Goal: Information Seeking & Learning: Learn about a topic

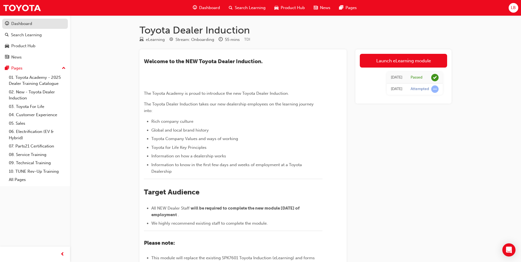
click at [27, 24] on div "Dashboard" at bounding box center [21, 24] width 21 height 6
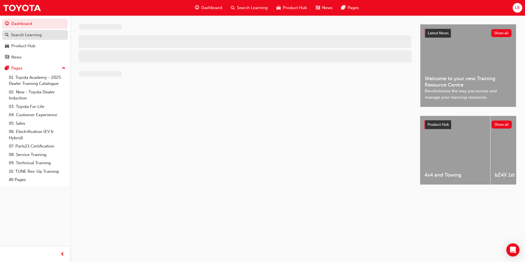
click at [24, 34] on div "Search Learning" at bounding box center [26, 35] width 31 height 6
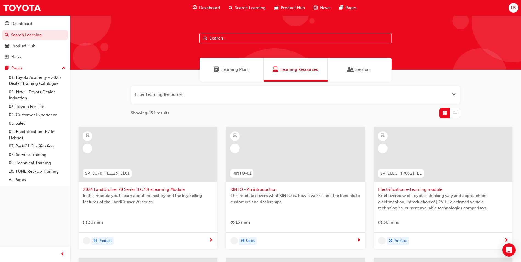
click at [230, 38] on input "text" at bounding box center [295, 38] width 192 height 10
type input "r"
type input "yaris"
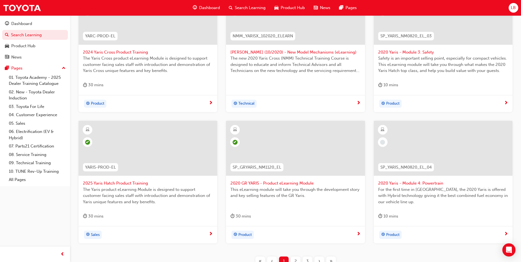
scroll to position [186, 0]
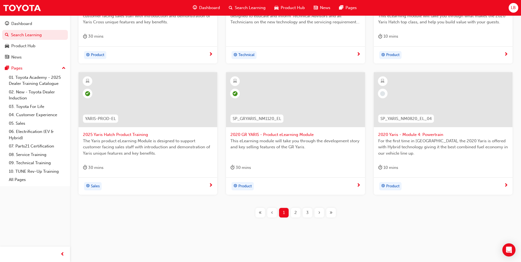
click at [295, 211] on span "2" at bounding box center [295, 213] width 2 height 6
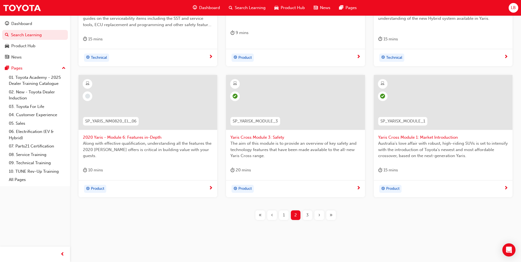
scroll to position [192, 0]
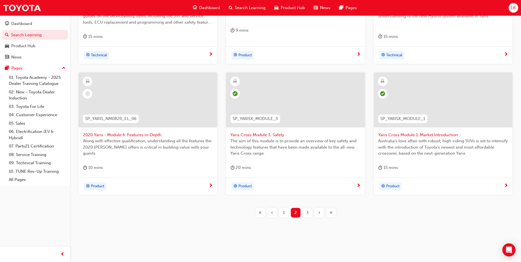
click at [309, 213] on div "3" at bounding box center [308, 213] width 10 height 10
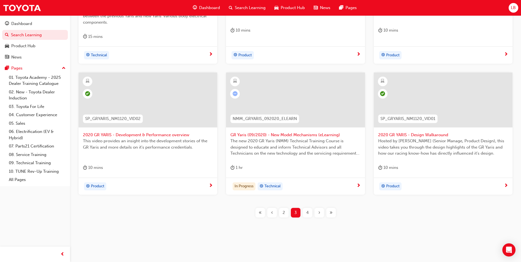
click at [260, 136] on span "GR Yaris (09/2020) - New Model Mechanisms (eLearning)" at bounding box center [295, 135] width 130 height 6
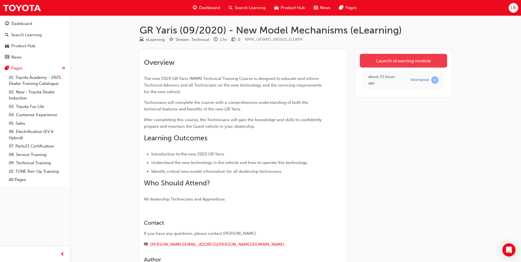
click at [383, 63] on link "Launch eLearning module" at bounding box center [403, 61] width 87 height 14
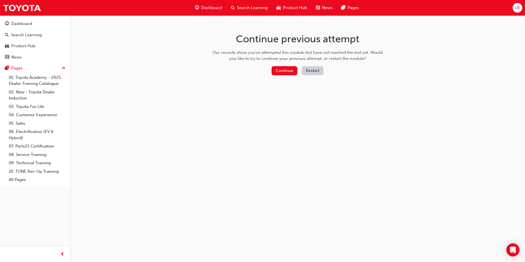
click at [283, 65] on div "Continue previous attempt Our records show you've attempted this module but hav…" at bounding box center [297, 55] width 179 height 80
click at [281, 72] on button "Continue" at bounding box center [285, 70] width 26 height 9
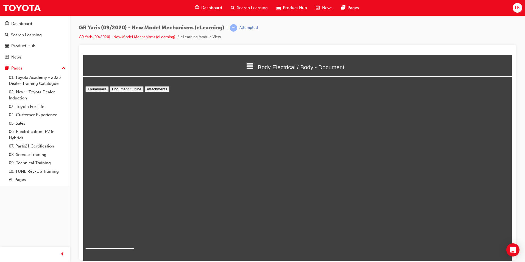
scroll to position [202, 433]
type input "2"
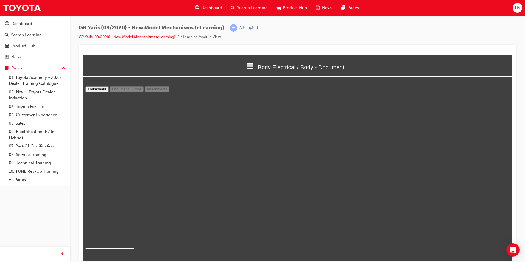
select select "1"
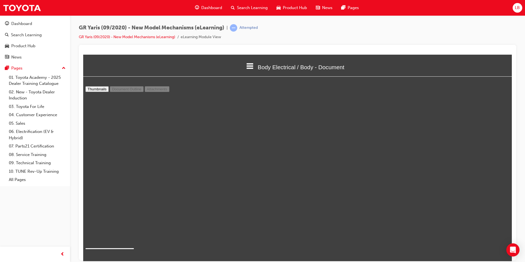
type input "8"
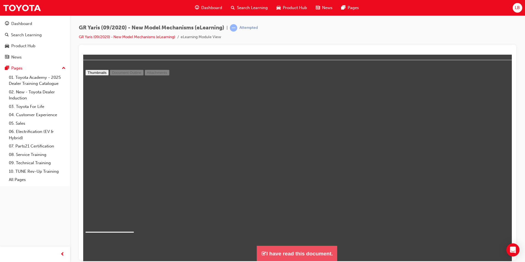
click at [296, 252] on button "I have read this document." at bounding box center [297, 254] width 80 height 16
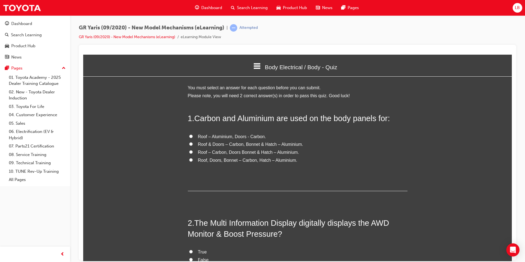
click at [254, 64] on icon at bounding box center [257, 66] width 7 height 6
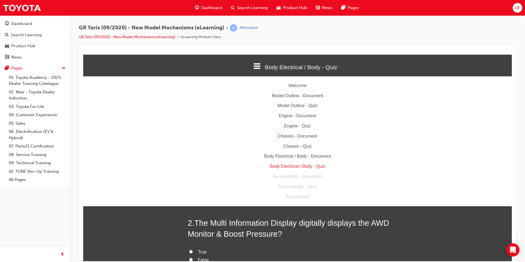
click at [291, 157] on div "Body Electrical / Body - Document" at bounding box center [297, 156] width 429 height 8
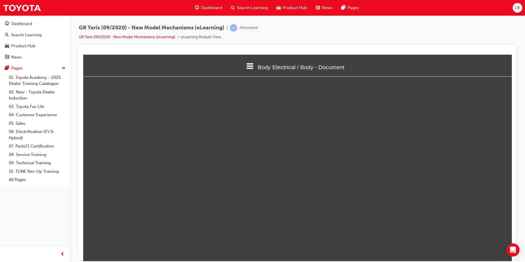
scroll to position [202, 433]
select select "1"
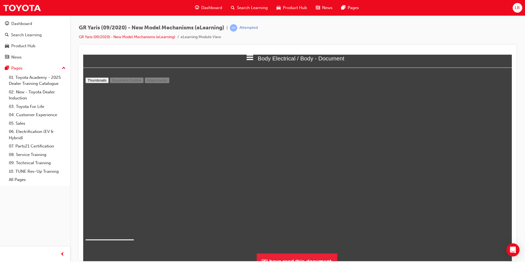
scroll to position [16, 0]
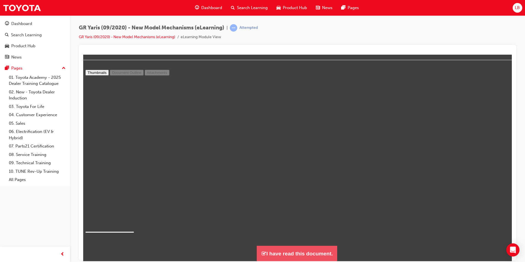
click at [298, 249] on button "I have read this document." at bounding box center [297, 254] width 80 height 16
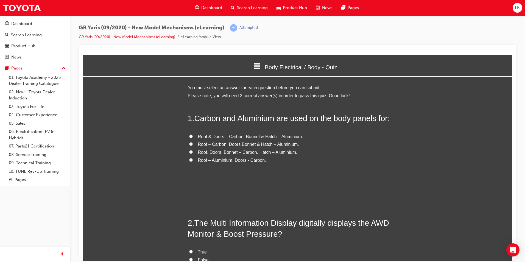
click at [219, 145] on span "Roof – Carbon, Doors Bonnet & Hatch – Aluminium." at bounding box center [248, 144] width 101 height 5
click at [193, 145] on input "Roof – Carbon, Doors Bonnet & Hatch – Aluminium." at bounding box center [191, 144] width 4 height 4
radio input "true"
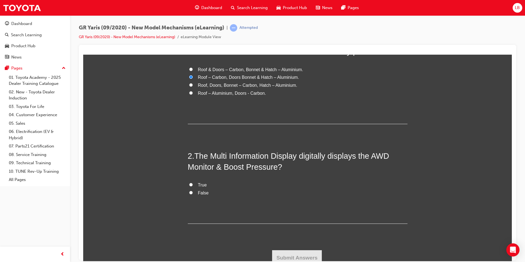
scroll to position [71, 0]
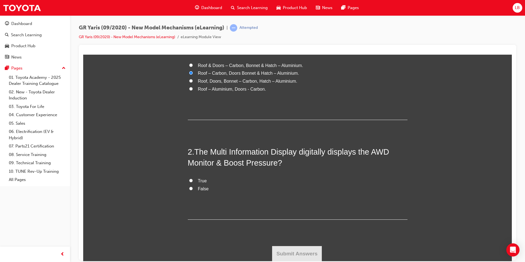
click at [194, 182] on label "True" at bounding box center [298, 181] width 220 height 8
click at [193, 182] on input "True" at bounding box center [191, 181] width 4 height 4
radio input "true"
click at [292, 251] on button "Submit Answers" at bounding box center [297, 253] width 50 height 15
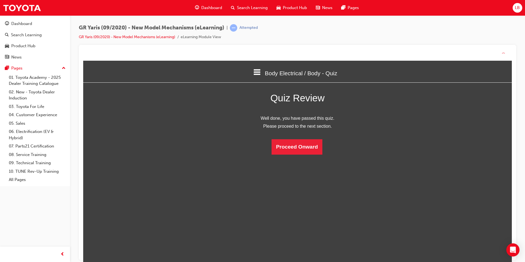
scroll to position [73, 437]
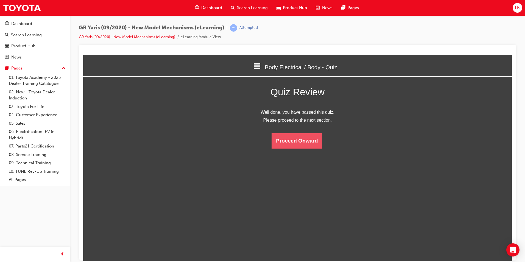
click at [295, 142] on button "Proceed Onward" at bounding box center [297, 140] width 51 height 15
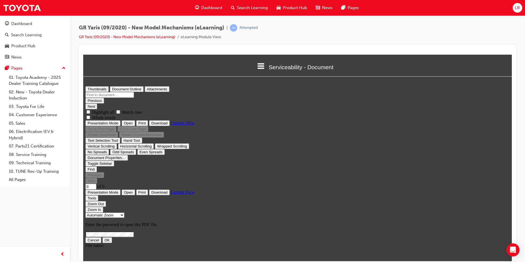
scroll to position [0, 0]
type input "1"
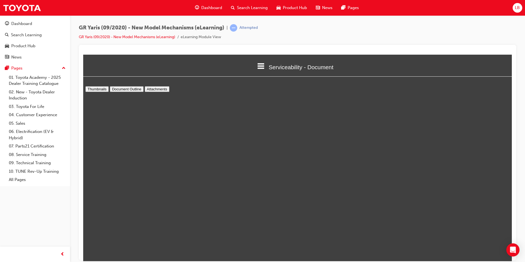
scroll to position [3, 0]
select select "1"
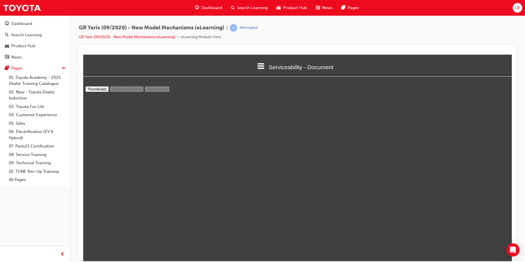
scroll to position [1788, 0]
click at [464, 30] on div "GR Yaris (09/2020) - New Model Mechanisms (eLearning) | Attempted GR Yaris (09/…" at bounding box center [297, 34] width 437 height 21
type input "15"
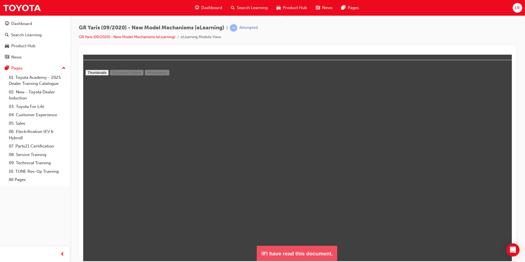
click at [310, 252] on button "I have read this document." at bounding box center [297, 254] width 80 height 16
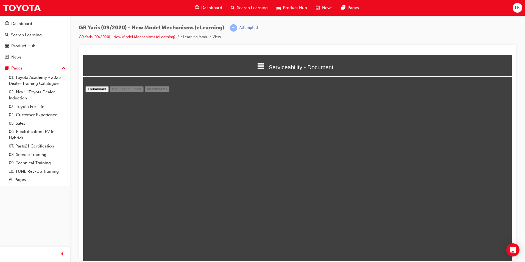
scroll to position [414, 433]
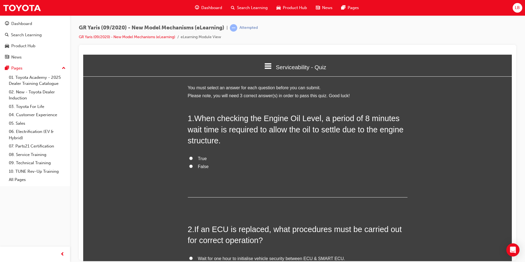
click at [199, 160] on span "True" at bounding box center [202, 158] width 9 height 5
click at [193, 160] on input "True" at bounding box center [191, 158] width 4 height 4
radio input "true"
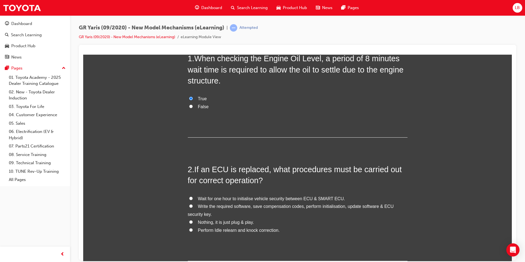
scroll to position [110, 0]
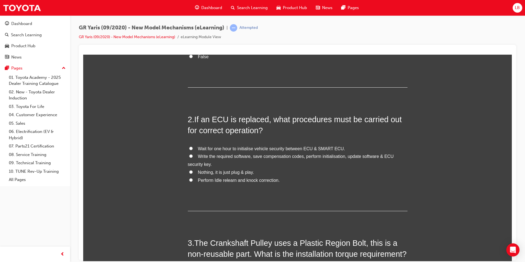
click at [217, 156] on span "Write the required software, save compensation codes, perform initialisation, u…" at bounding box center [291, 160] width 206 height 13
click at [193, 156] on input "Write the required software, save compensation codes, perform initialisation, u…" at bounding box center [191, 156] width 4 height 4
radio input "true"
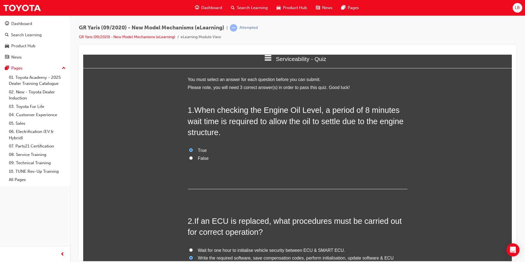
scroll to position [0, 0]
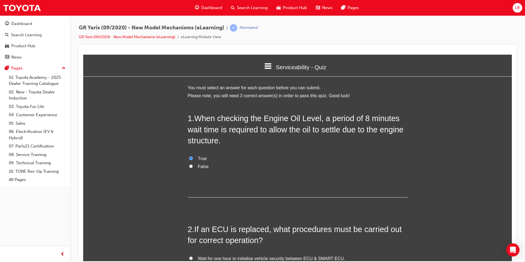
click at [265, 66] on icon at bounding box center [268, 66] width 7 height 6
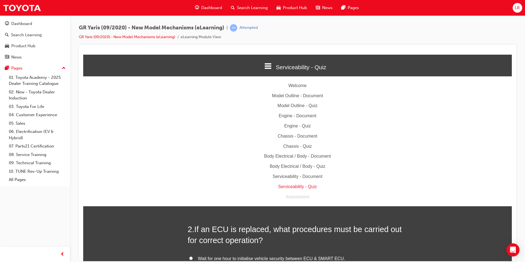
click at [288, 175] on div "Serviceability - Document" at bounding box center [297, 176] width 429 height 8
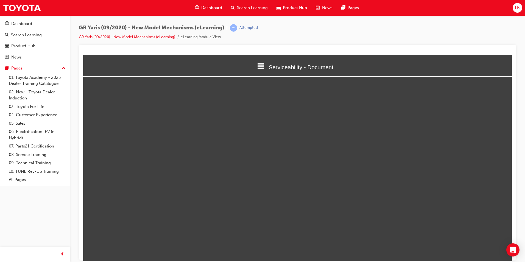
scroll to position [202, 433]
select select "1"
type input "15"
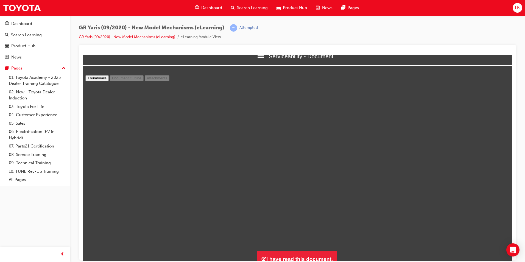
scroll to position [16, 0]
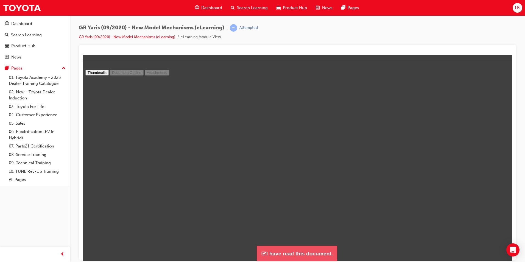
click at [303, 248] on button "I have read this document." at bounding box center [297, 254] width 80 height 16
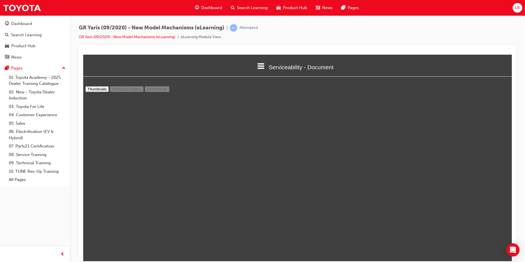
scroll to position [414, 433]
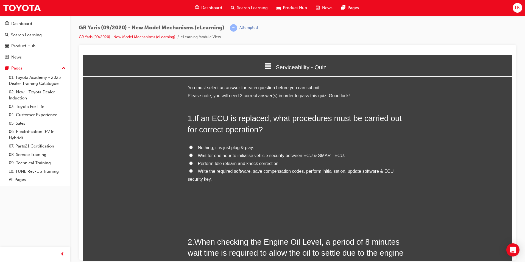
click at [213, 171] on span "Write the required software, save compensation codes, perform initialisation, u…" at bounding box center [291, 175] width 206 height 13
click at [193, 171] on input "Write the required software, save compensation codes, perform initialisation, u…" at bounding box center [191, 171] width 4 height 4
radio input "true"
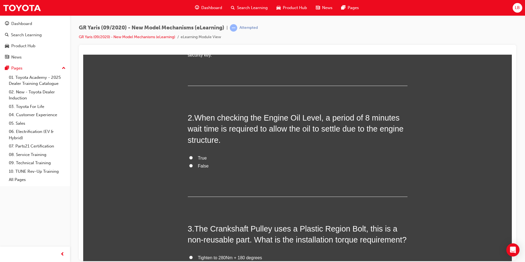
scroll to position [137, 0]
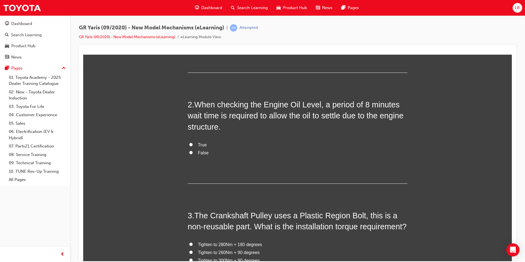
click at [191, 143] on label "True" at bounding box center [298, 145] width 220 height 8
click at [191, 143] on input "True" at bounding box center [191, 145] width 4 height 4
radio input "true"
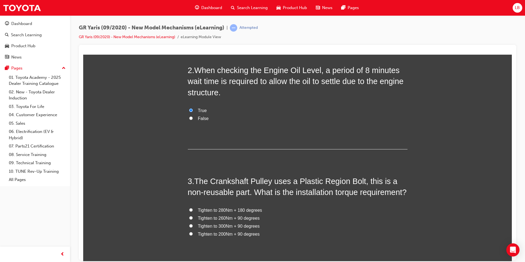
scroll to position [228, 0]
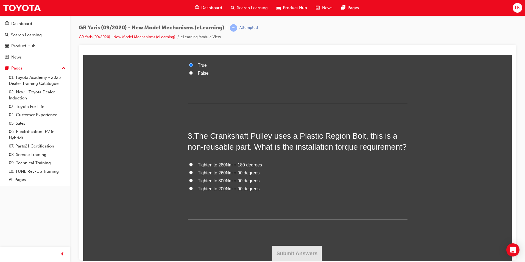
click at [224, 174] on span "Tighten to 260Nm + 90 degrees" at bounding box center [229, 172] width 62 height 5
click at [193, 174] on input "Tighten to 260Nm + 90 degrees" at bounding box center [191, 173] width 4 height 4
radio input "true"
click at [296, 253] on button "Submit Answers" at bounding box center [297, 253] width 50 height 15
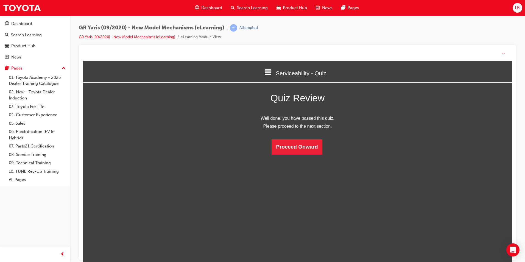
scroll to position [73, 437]
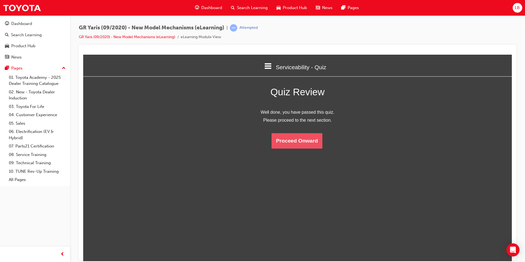
click at [299, 145] on button "Proceed Onward" at bounding box center [297, 140] width 51 height 15
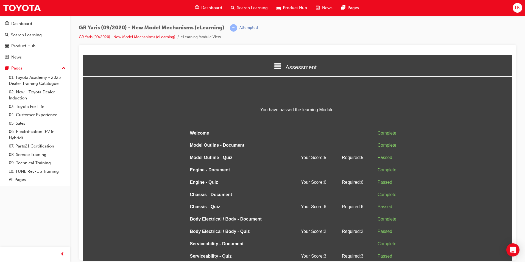
scroll to position [3, 3]
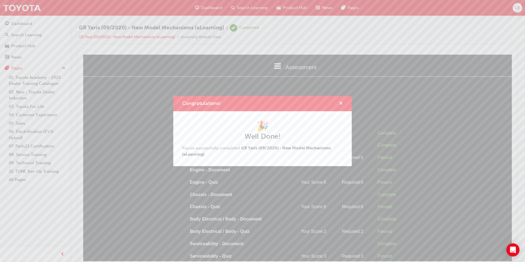
click at [342, 102] on span "cross-icon" at bounding box center [341, 103] width 4 height 5
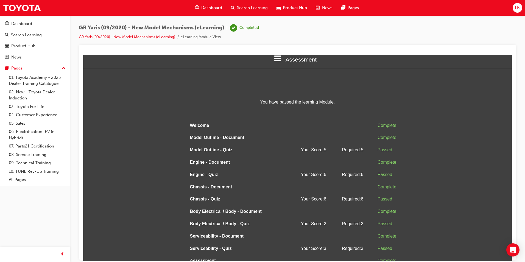
scroll to position [0, 0]
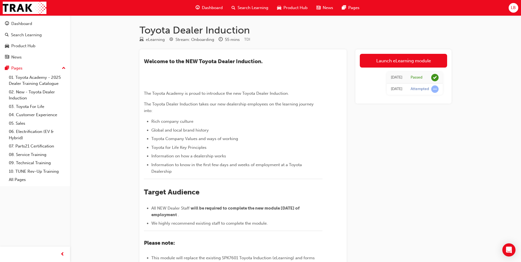
click at [249, 10] on span "Search Learning" at bounding box center [253, 8] width 31 height 6
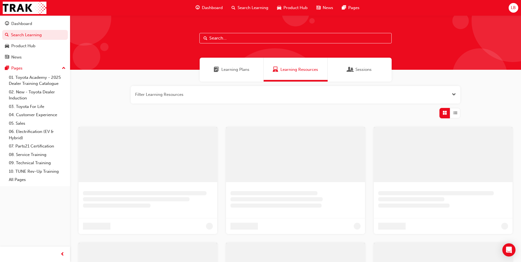
click at [216, 38] on input "text" at bounding box center [295, 38] width 192 height 10
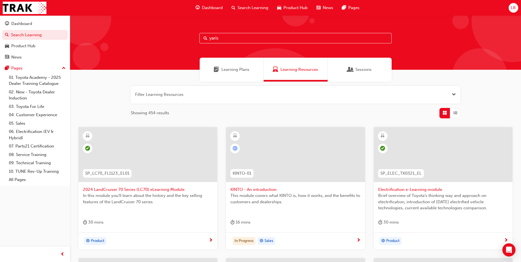
type input "yaris"
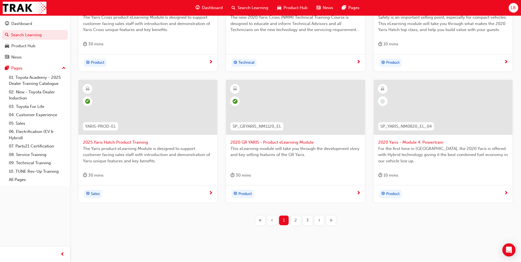
scroll to position [186, 0]
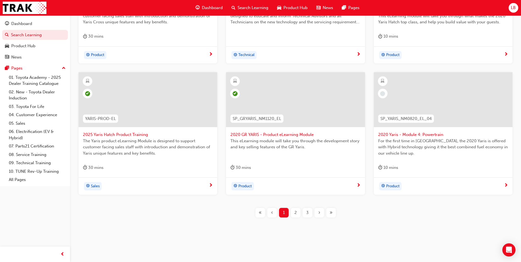
click at [293, 216] on div "2" at bounding box center [296, 213] width 10 height 10
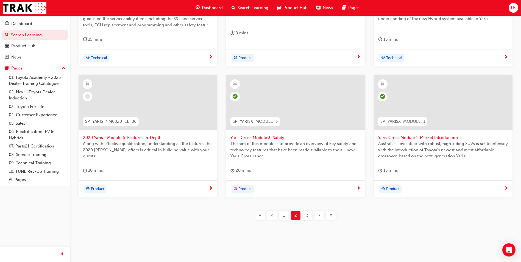
scroll to position [192, 0]
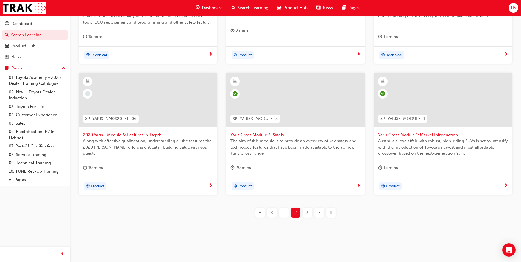
click at [307, 213] on span "3" at bounding box center [307, 213] width 2 height 6
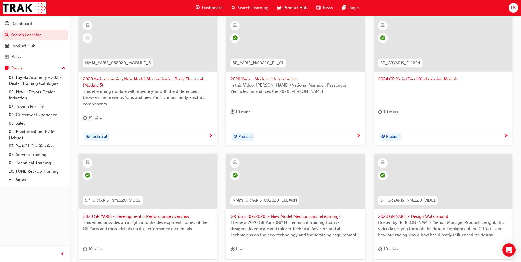
scroll to position [192, 0]
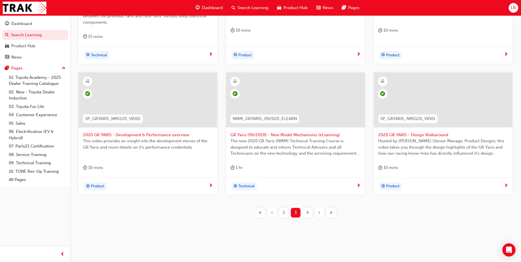
click at [308, 213] on span "4" at bounding box center [307, 213] width 2 height 6
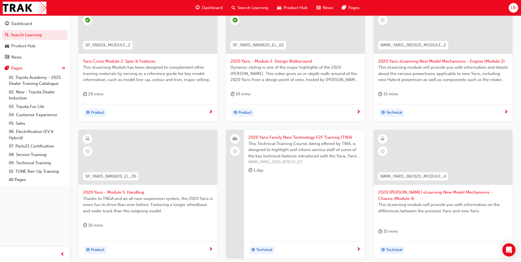
scroll to position [186, 0]
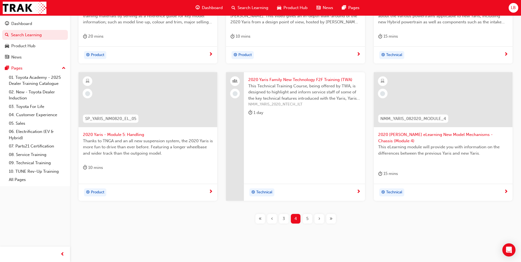
click at [309, 214] on div "5" at bounding box center [308, 219] width 10 height 10
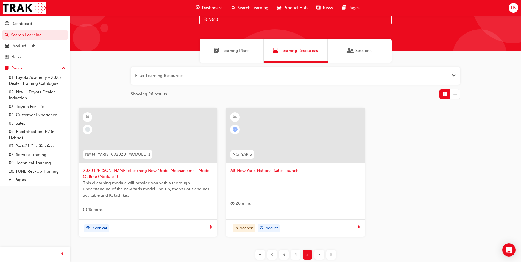
scroll to position [6, 0]
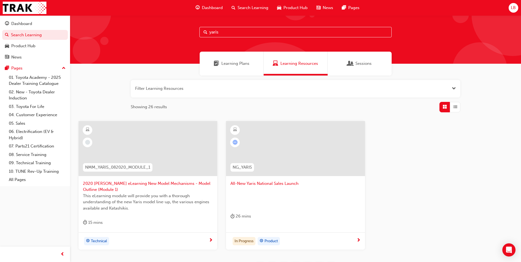
click at [266, 185] on span "All-New Yaris National Sales Launch" at bounding box center [295, 183] width 130 height 6
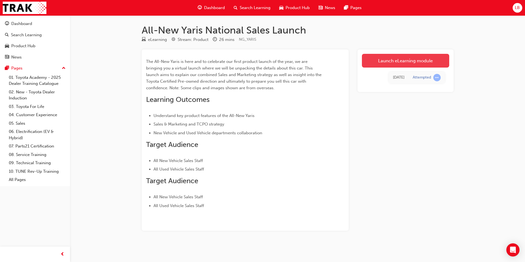
click at [399, 57] on link "Launch eLearning module" at bounding box center [405, 61] width 87 height 14
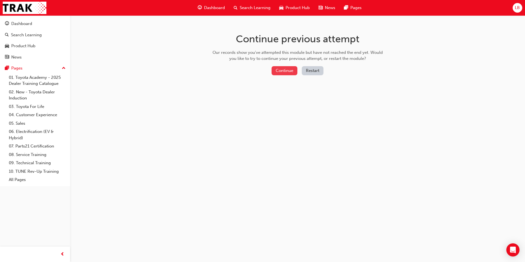
click at [276, 72] on button "Continue" at bounding box center [285, 70] width 26 height 9
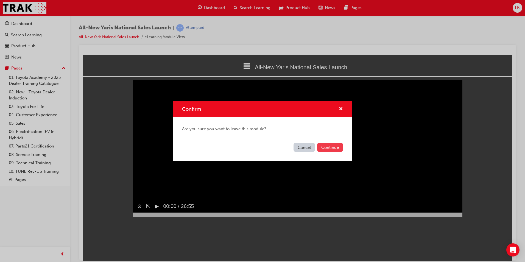
click at [332, 146] on button "Continue" at bounding box center [330, 147] width 26 height 9
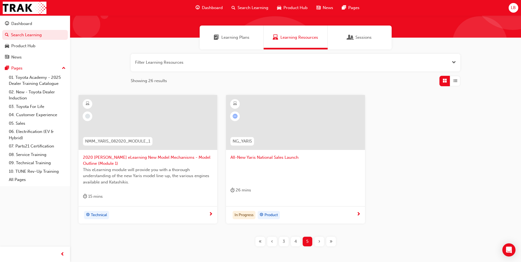
scroll to position [61, 0]
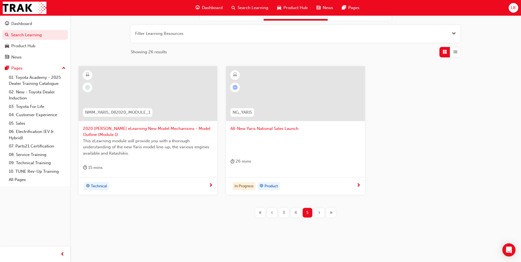
click at [293, 213] on div "4" at bounding box center [296, 213] width 10 height 10
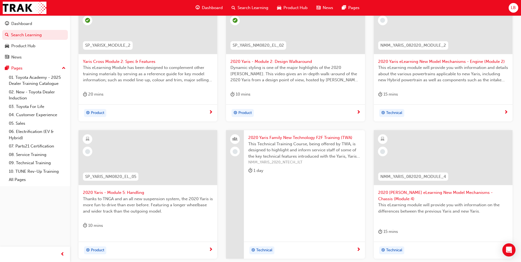
scroll to position [88, 0]
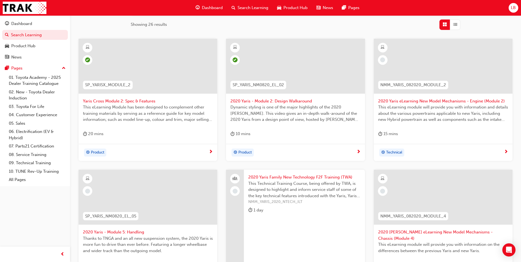
click at [410, 99] on span "2020 Yaris eLearning New Model Mechanisms - Engine (Module 2)" at bounding box center [443, 101] width 130 height 6
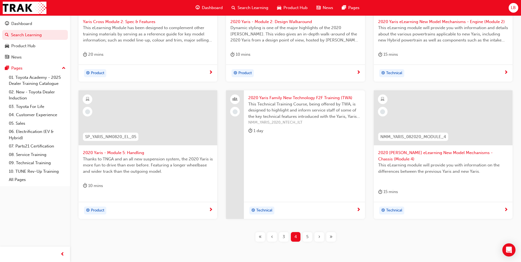
scroll to position [186, 0]
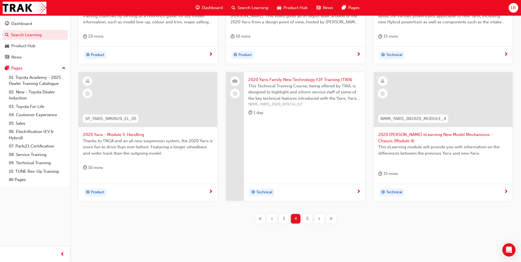
click at [284, 216] on span "3" at bounding box center [284, 219] width 2 height 6
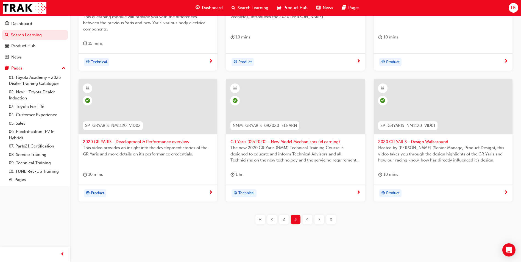
scroll to position [192, 0]
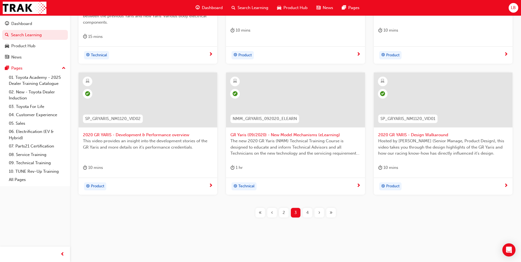
click at [284, 214] on span "2" at bounding box center [284, 213] width 2 height 6
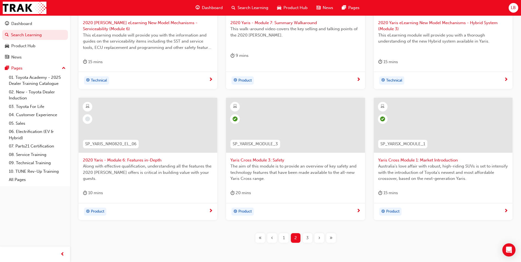
scroll to position [192, 0]
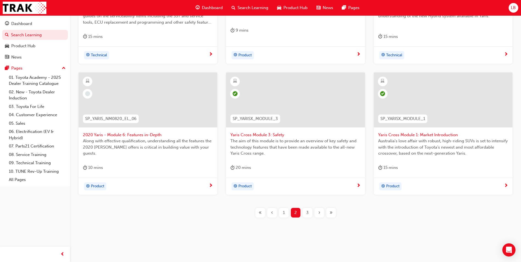
click at [285, 212] on div "1" at bounding box center [284, 213] width 10 height 10
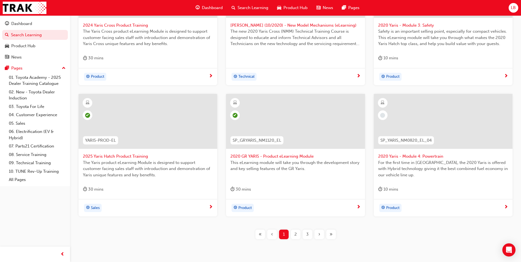
scroll to position [186, 0]
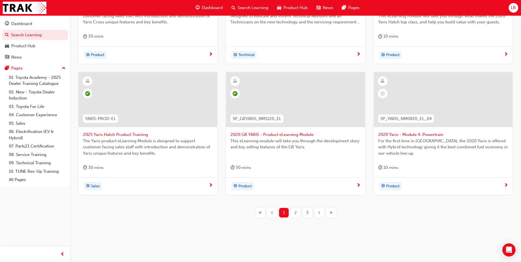
click at [317, 212] on div "›" at bounding box center [319, 213] width 10 height 10
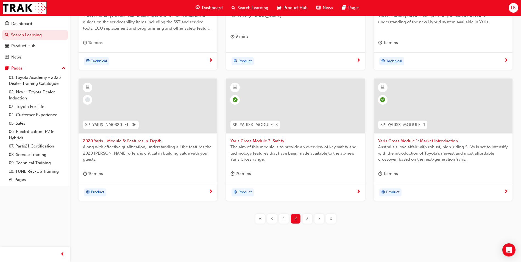
click at [309, 218] on div "3" at bounding box center [308, 219] width 10 height 10
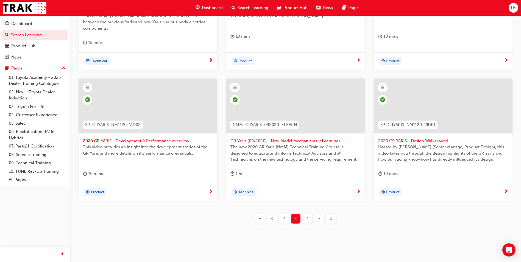
click at [309, 219] on div "4" at bounding box center [308, 219] width 10 height 10
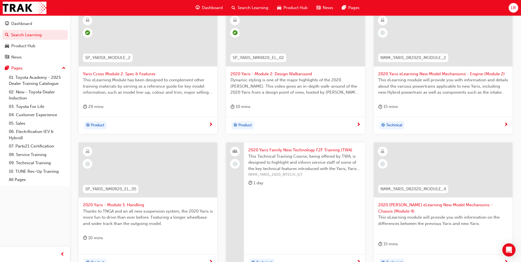
scroll to position [82, 0]
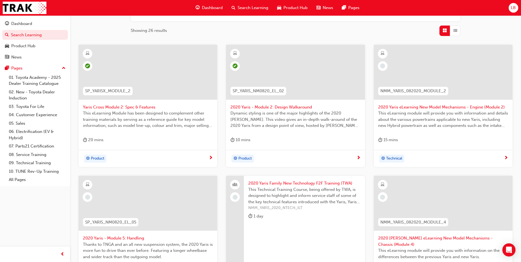
click at [406, 106] on span "2020 Yaris eLearning New Model Mechanisms - Engine (Module 2)" at bounding box center [443, 107] width 130 height 6
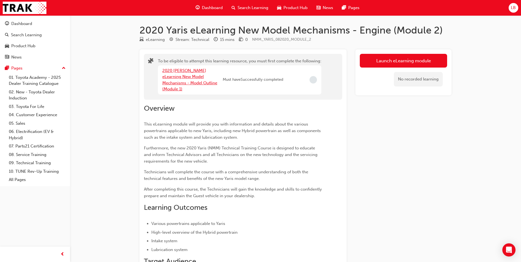
click at [191, 77] on link "2020 [PERSON_NAME] eLearning New Model Mechanisms - Model Outline (Module 1)" at bounding box center [189, 80] width 55 height 24
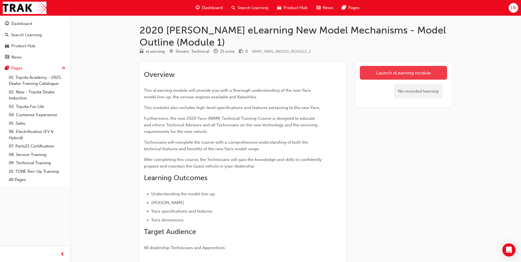
click at [383, 76] on link "Launch eLearning module" at bounding box center [403, 73] width 87 height 14
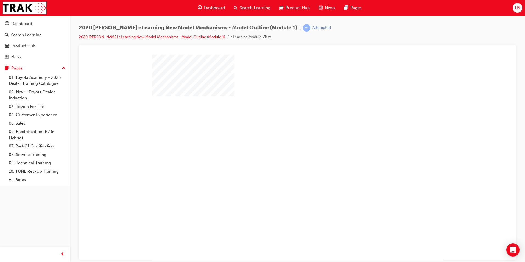
click at [282, 141] on div "play" at bounding box center [282, 141] width 0 height 0
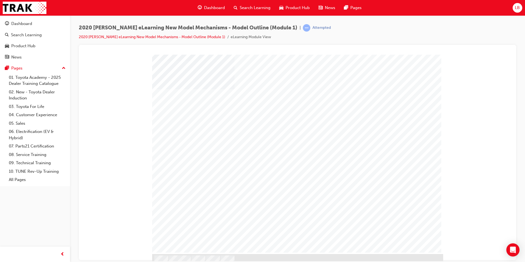
scroll to position [12, 0]
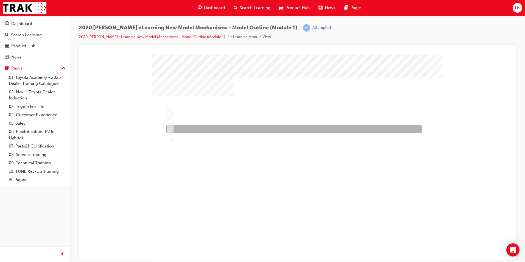
click at [217, 131] on div at bounding box center [293, 129] width 256 height 8
radio input "true"
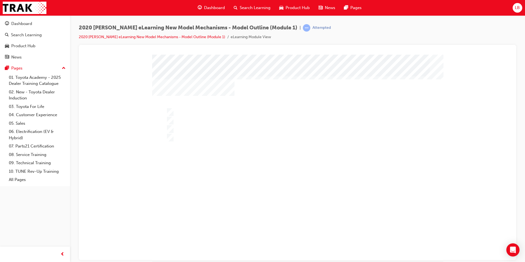
click at [303, 208] on div at bounding box center [297, 163] width 291 height 218
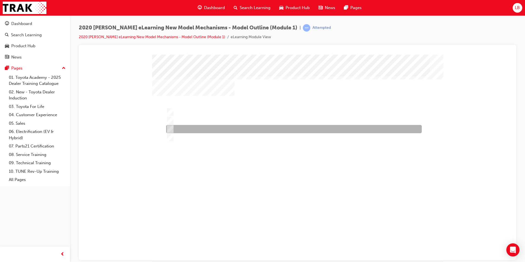
click at [187, 129] on div at bounding box center [293, 129] width 256 height 8
radio input "true"
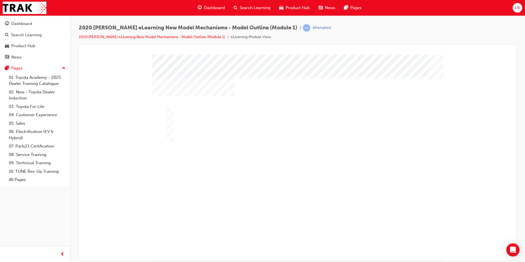
click at [265, 203] on div at bounding box center [297, 163] width 291 height 218
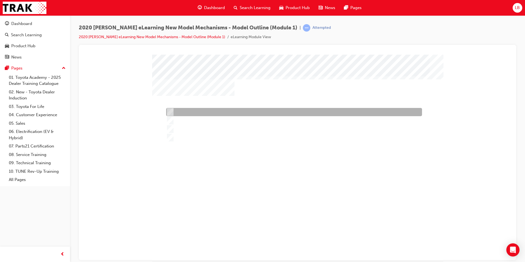
click at [207, 113] on div at bounding box center [293, 112] width 256 height 8
radio input "true"
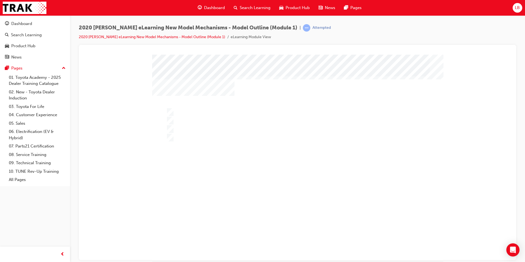
click at [271, 208] on div at bounding box center [297, 163] width 291 height 218
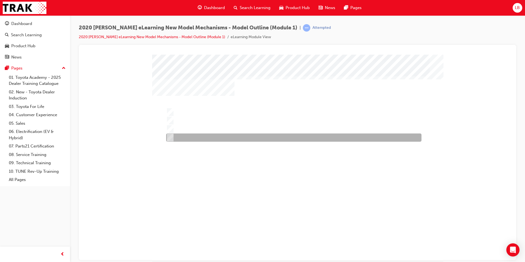
click at [195, 135] on div at bounding box center [292, 137] width 255 height 8
radio input "true"
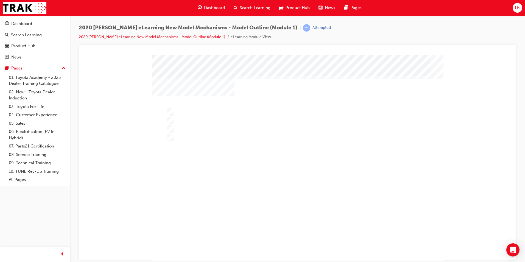
click at [261, 207] on div at bounding box center [297, 163] width 291 height 218
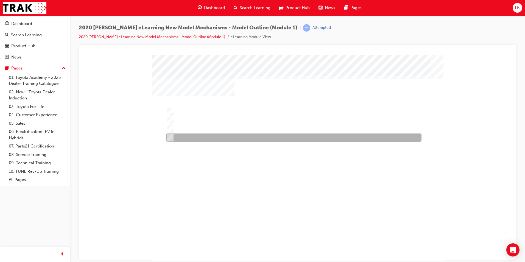
click at [202, 137] on div at bounding box center [292, 137] width 255 height 8
radio input "true"
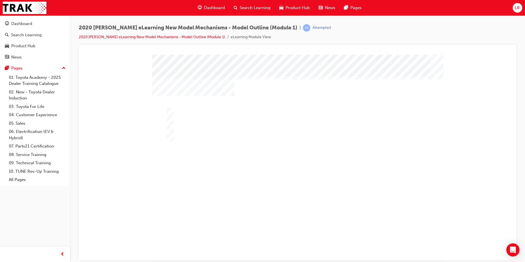
click at [256, 208] on div at bounding box center [297, 163] width 291 height 218
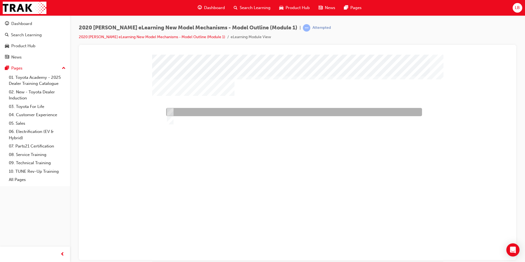
click at [257, 109] on div at bounding box center [293, 112] width 256 height 8
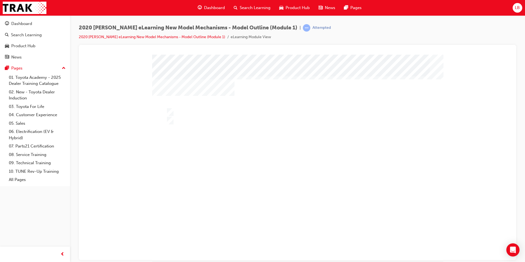
click at [191, 122] on div at bounding box center [297, 163] width 291 height 218
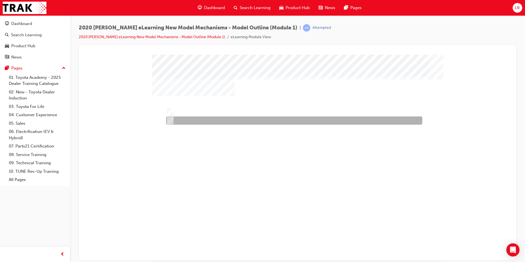
click at [178, 122] on div at bounding box center [293, 120] width 256 height 8
radio input "false"
radio input "true"
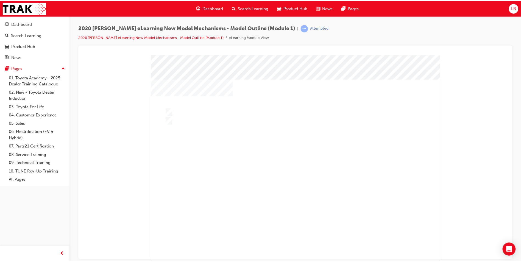
click at [255, 198] on div at bounding box center [296, 164] width 291 height 218
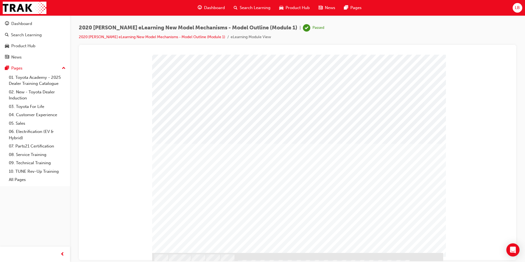
scroll to position [12, 0]
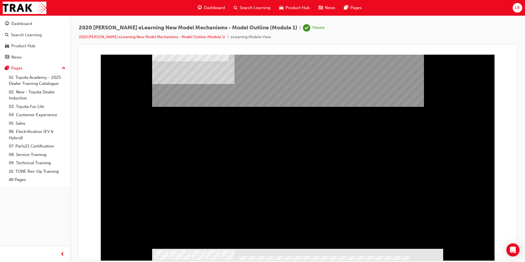
scroll to position [0, 0]
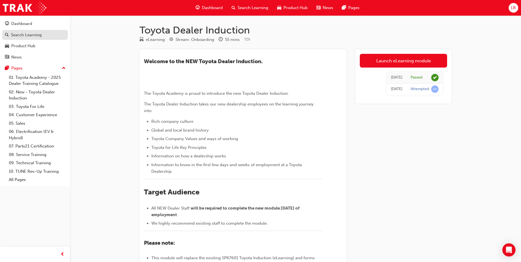
click at [35, 35] on div "Search Learning" at bounding box center [26, 35] width 31 height 6
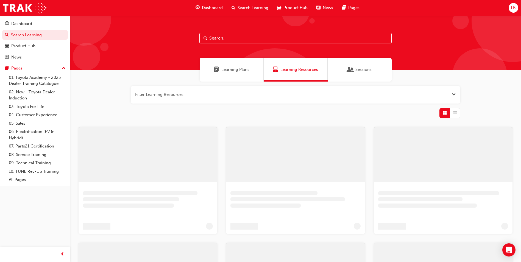
click at [226, 39] on input "text" at bounding box center [295, 38] width 192 height 10
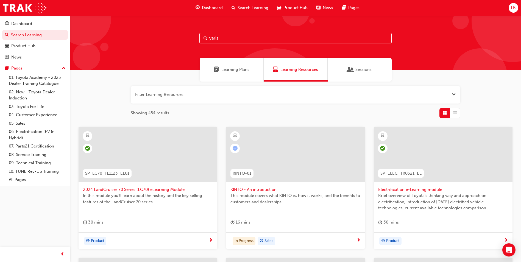
type input "yaris"
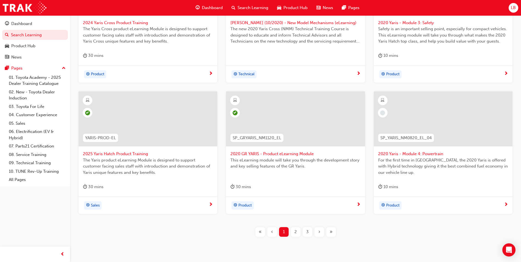
scroll to position [186, 0]
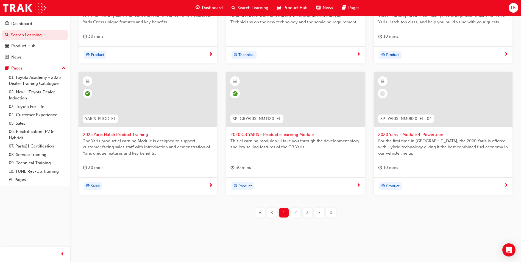
click at [309, 213] on div "3" at bounding box center [308, 213] width 10 height 10
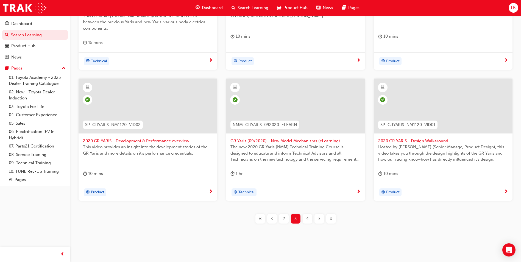
click at [313, 217] on div "« ‹ 2 3 4 › »" at bounding box center [295, 219] width 83 height 10
click at [310, 219] on div "4" at bounding box center [308, 219] width 10 height 10
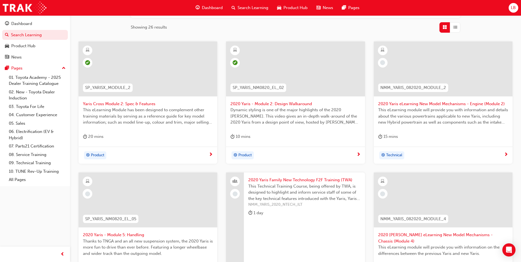
scroll to position [76, 0]
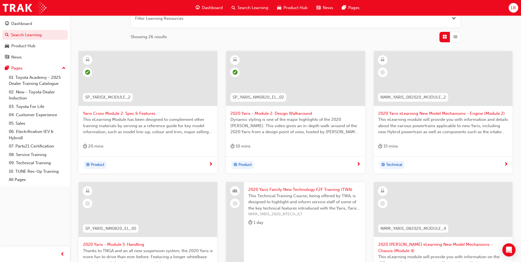
click at [410, 113] on span "2020 Yaris eLearning New Model Mechanisms - Engine (Module 2)" at bounding box center [443, 113] width 130 height 6
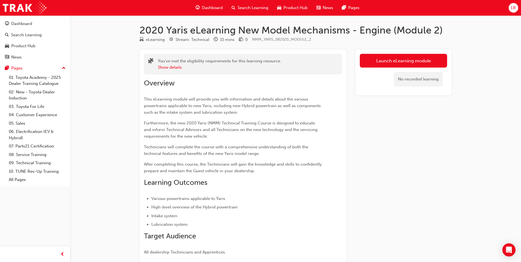
scroll to position [76, 0]
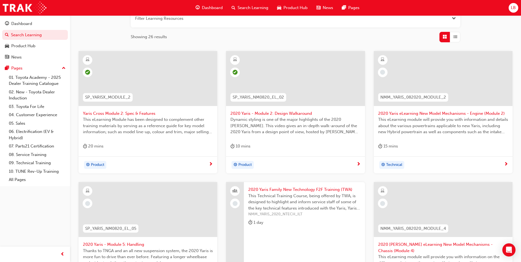
click at [413, 115] on span "2020 Yaris eLearning New Model Mechanisms - Engine (Module 2)" at bounding box center [443, 113] width 130 height 6
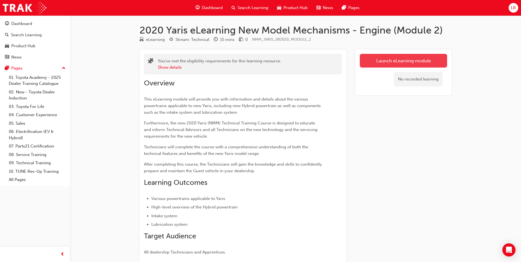
click at [384, 61] on link "Launch eLearning module" at bounding box center [403, 61] width 87 height 14
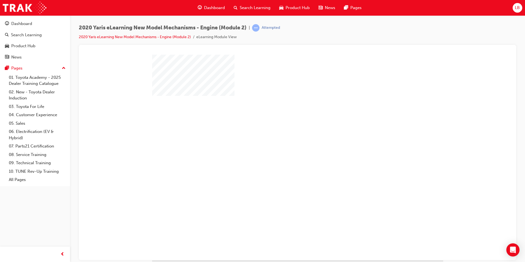
click at [282, 141] on div "play" at bounding box center [282, 141] width 0 height 0
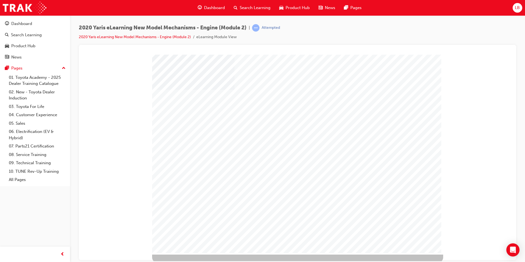
scroll to position [8, 0]
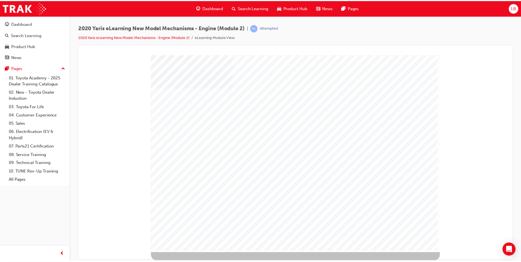
scroll to position [0, 0]
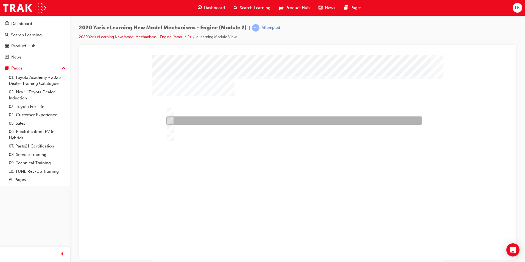
click at [209, 117] on div at bounding box center [293, 120] width 256 height 8
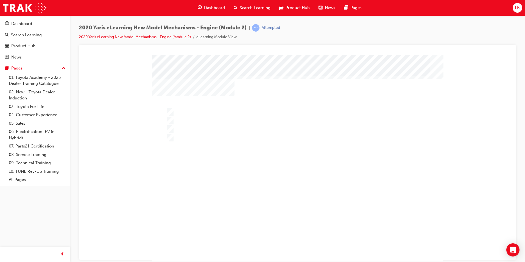
drag, startPoint x: 193, startPoint y: 128, endPoint x: 196, endPoint y: 130, distance: 4.4
click at [193, 128] on div at bounding box center [297, 157] width 291 height 206
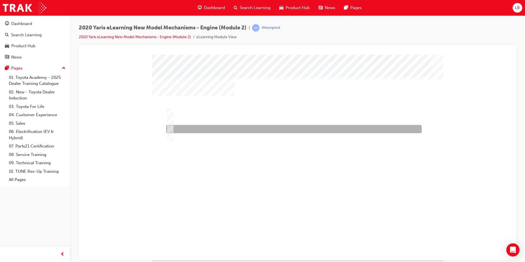
click at [191, 131] on div at bounding box center [293, 129] width 256 height 8
radio input "false"
radio input "true"
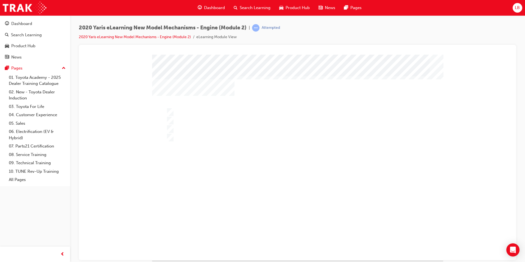
click at [271, 208] on div at bounding box center [297, 157] width 291 height 206
click at [273, 181] on div "" at bounding box center [297, 157] width 291 height 206
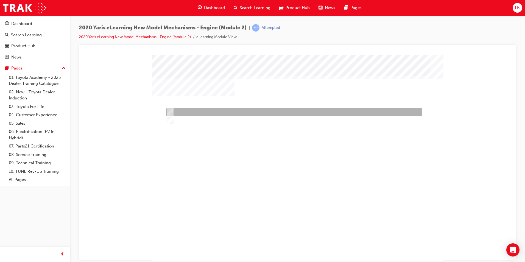
click at [185, 112] on div at bounding box center [293, 112] width 256 height 8
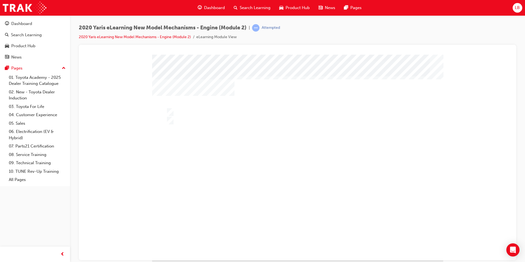
click at [185, 118] on div at bounding box center [297, 157] width 291 height 206
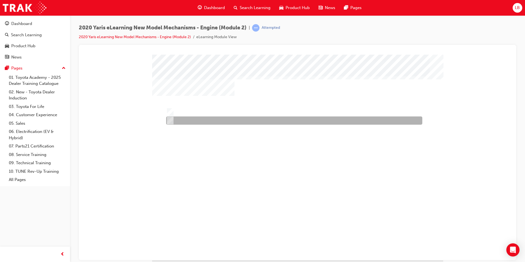
click at [179, 120] on div at bounding box center [293, 120] width 256 height 8
radio input "false"
radio input "true"
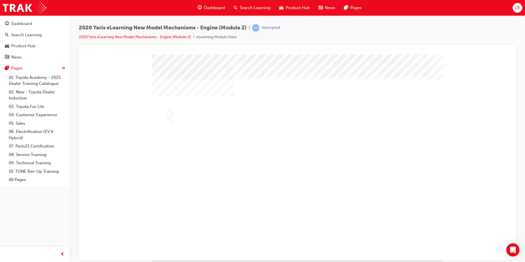
click at [269, 199] on div at bounding box center [297, 164] width 291 height 206
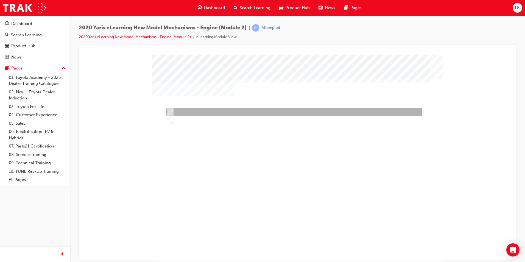
click at [178, 112] on div at bounding box center [293, 112] width 256 height 8
radio input "true"
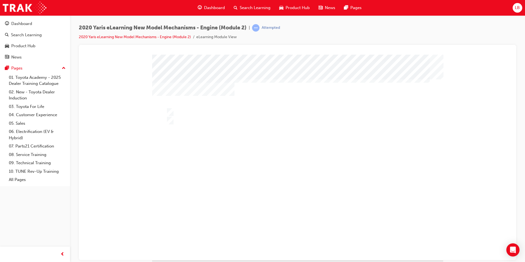
click at [262, 205] on div at bounding box center [295, 157] width 291 height 206
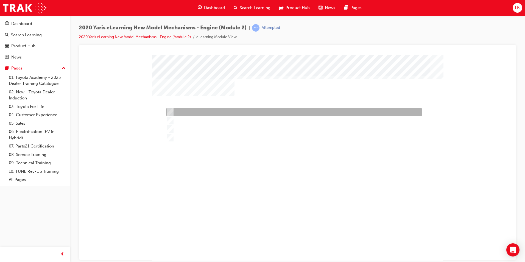
click at [195, 111] on div at bounding box center [293, 112] width 256 height 8
radio input "true"
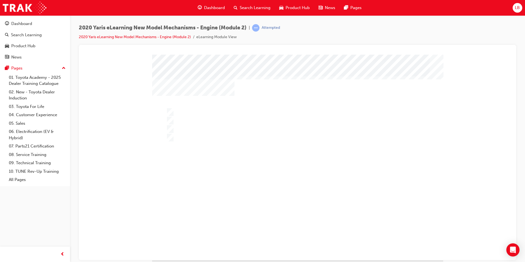
click at [260, 194] on div at bounding box center [297, 157] width 291 height 206
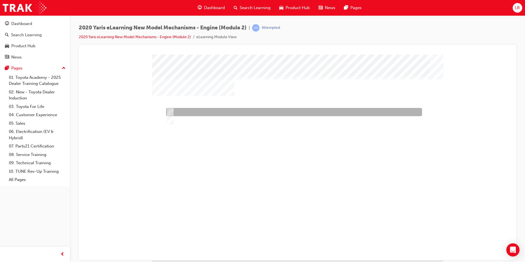
click at [193, 112] on div at bounding box center [293, 112] width 256 height 8
radio input "true"
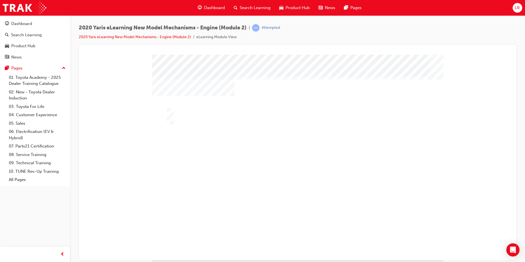
click at [267, 209] on div at bounding box center [295, 164] width 291 height 206
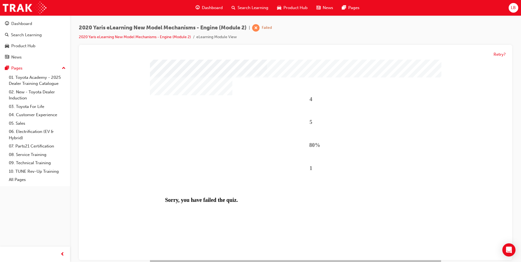
scroll to position [8, 0]
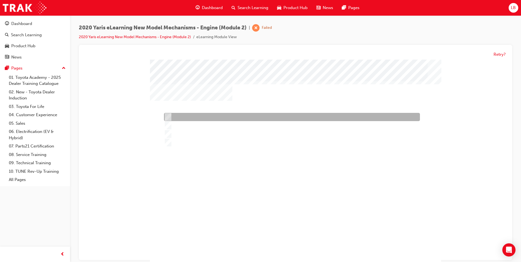
click at [214, 115] on div at bounding box center [291, 117] width 256 height 8
radio input "true"
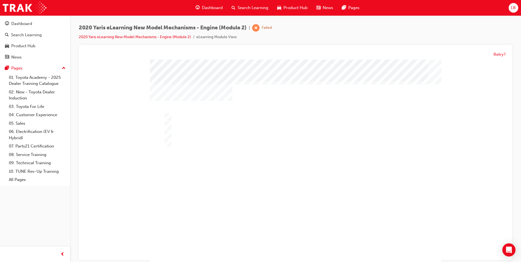
click at [265, 210] on div at bounding box center [295, 163] width 291 height 206
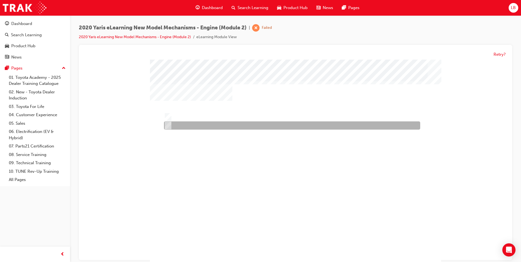
click at [179, 126] on div at bounding box center [291, 126] width 256 height 8
radio input "true"
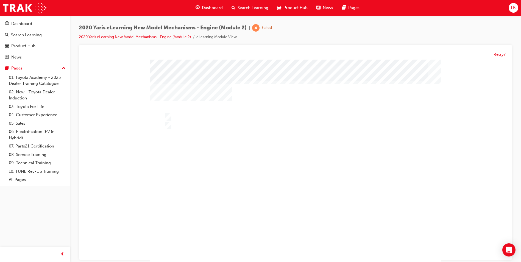
click at [259, 196] on div at bounding box center [295, 163] width 291 height 206
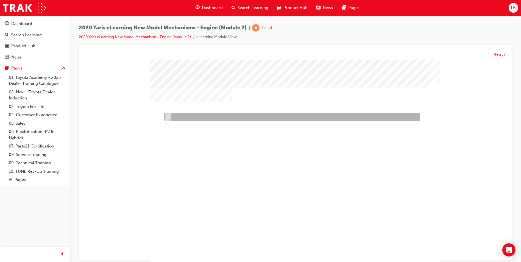
click at [183, 119] on div at bounding box center [291, 117] width 256 height 8
radio input "true"
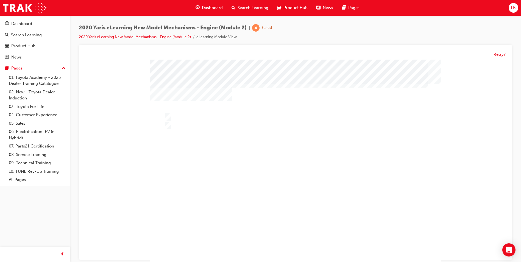
click at [268, 192] on div at bounding box center [295, 164] width 291 height 206
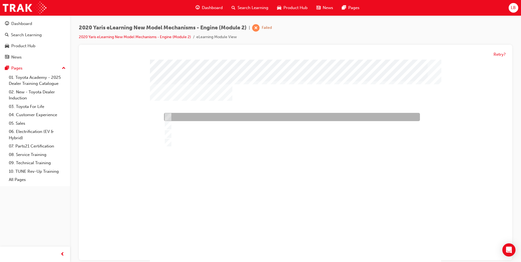
click at [208, 121] on div at bounding box center [291, 117] width 256 height 8
radio input "true"
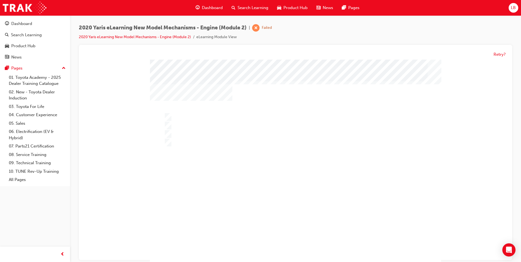
click at [269, 187] on div at bounding box center [295, 164] width 291 height 206
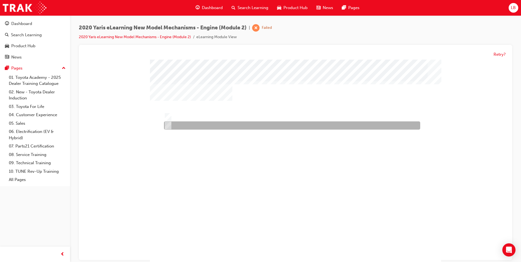
click at [185, 127] on div at bounding box center [291, 126] width 256 height 8
radio input "true"
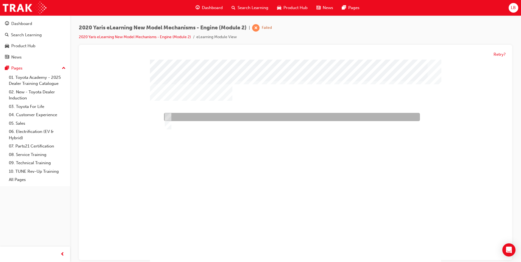
click at [182, 118] on div at bounding box center [291, 117] width 256 height 8
radio input "true"
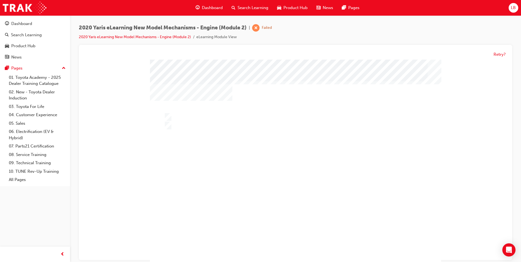
drag, startPoint x: 297, startPoint y: 232, endPoint x: 299, endPoint y: 239, distance: 7.6
click at [299, 238] on div at bounding box center [295, 163] width 291 height 206
click at [275, 179] on div at bounding box center [295, 163] width 291 height 206
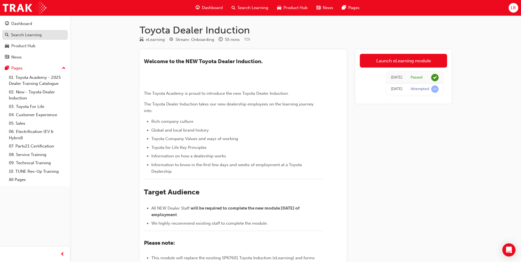
click at [23, 32] on div "Search Learning" at bounding box center [26, 35] width 31 height 6
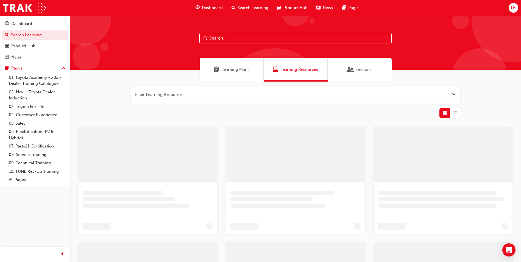
click at [247, 36] on input "text" at bounding box center [295, 38] width 192 height 10
type input "yaris"
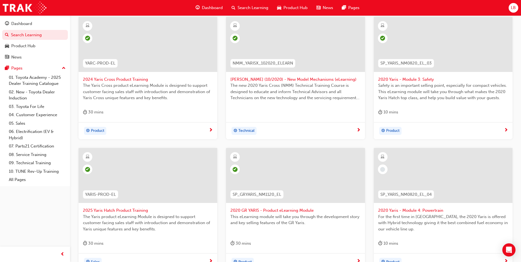
scroll to position [186, 0]
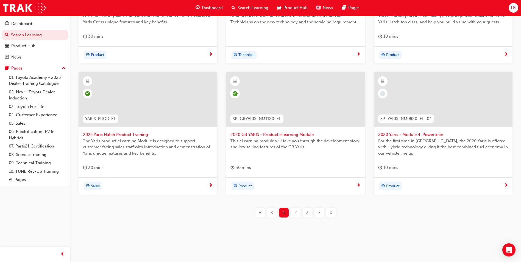
click at [319, 212] on span "›" at bounding box center [319, 213] width 2 height 6
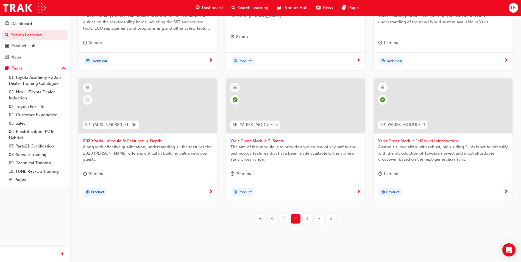
click at [307, 219] on span "3" at bounding box center [307, 219] width 2 height 6
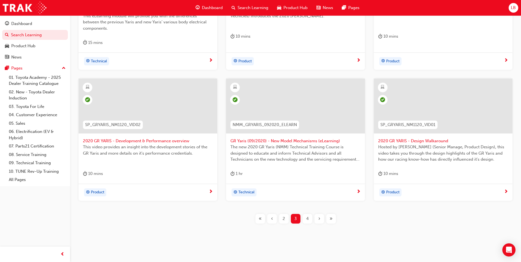
click at [307, 219] on span "4" at bounding box center [307, 219] width 2 height 6
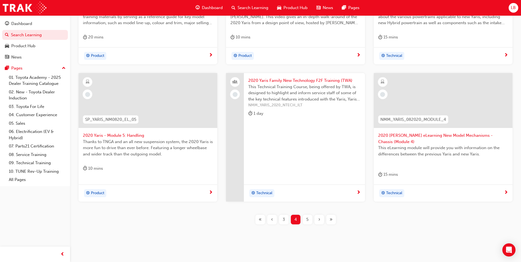
scroll to position [186, 0]
click at [274, 214] on div "‹" at bounding box center [272, 219] width 10 height 10
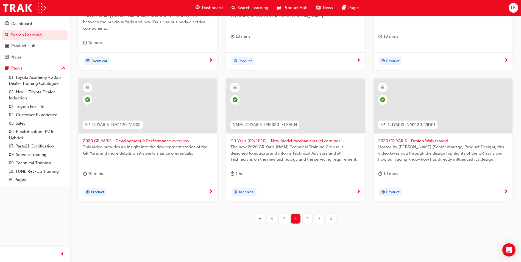
click at [274, 214] on div "‹" at bounding box center [272, 219] width 10 height 10
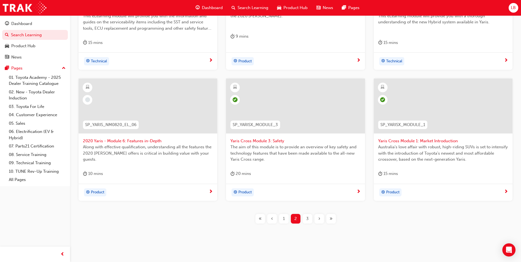
click at [273, 214] on div "‹" at bounding box center [272, 219] width 10 height 10
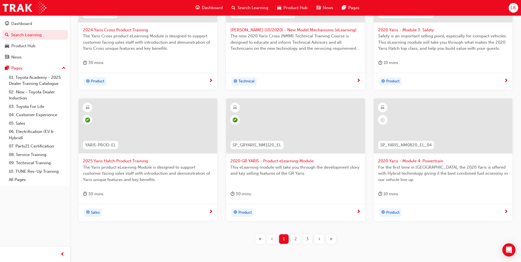
scroll to position [165, 0]
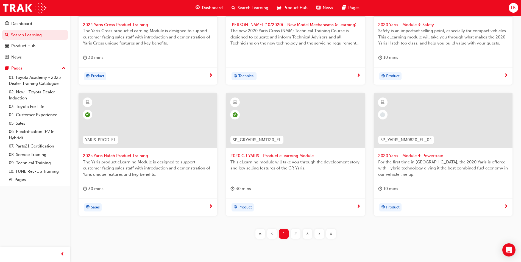
click at [403, 156] on span "2020 Yaris - Module 4: Powertrain" at bounding box center [443, 156] width 130 height 6
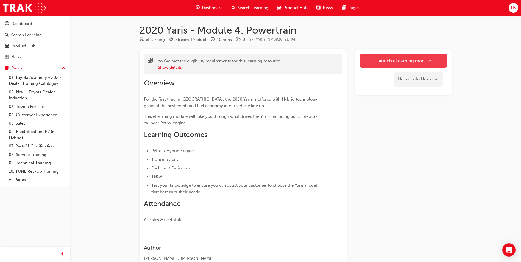
click at [377, 60] on link "Launch eLearning module" at bounding box center [403, 61] width 87 height 14
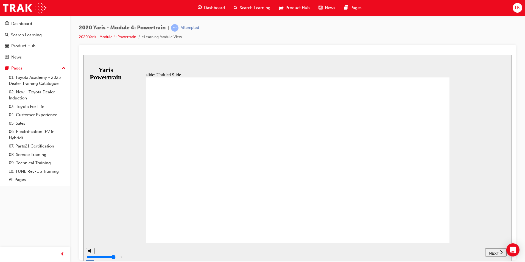
click at [492, 249] on button "NEXT" at bounding box center [495, 252] width 21 height 8
click at [495, 252] on span "NEXT" at bounding box center [494, 253] width 10 height 4
click at [492, 251] on div "NEXT" at bounding box center [498, 252] width 17 height 6
click at [493, 249] on div "NEXT" at bounding box center [495, 252] width 17 height 6
click at [491, 251] on span "NEXT" at bounding box center [494, 253] width 10 height 4
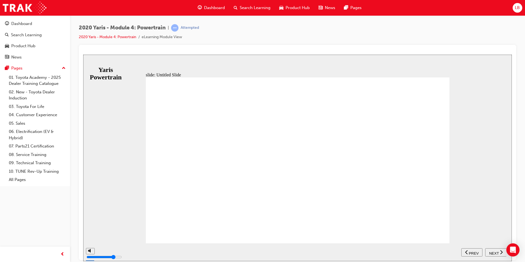
click at [489, 252] on span "NEXT" at bounding box center [494, 253] width 10 height 4
click at [494, 251] on span "NEXT" at bounding box center [494, 253] width 10 height 4
click at [136, 248] on div "playback controls" at bounding box center [279, 248] width 341 height 0
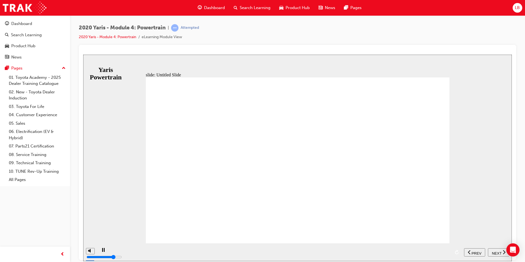
click at [125, 248] on div "playback controls" at bounding box center [279, 248] width 341 height 0
click at [493, 249] on button "NEXT" at bounding box center [498, 252] width 21 height 8
click at [490, 251] on span "NEXT" at bounding box center [494, 253] width 10 height 4
click at [497, 249] on button "NEXT" at bounding box center [495, 252] width 21 height 8
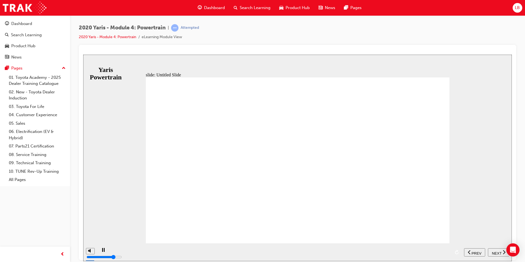
click at [161, 248] on div "playback controls" at bounding box center [279, 248] width 341 height 0
click at [495, 252] on span "NEXT" at bounding box center [497, 253] width 10 height 4
click at [493, 251] on span "NEXT" at bounding box center [494, 253] width 10 height 4
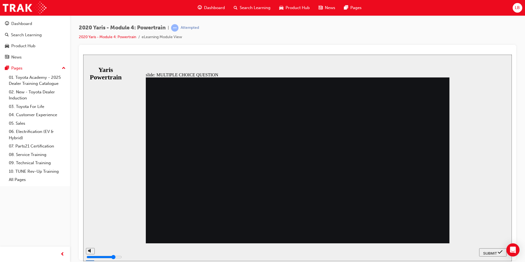
radio input "true"
click at [492, 251] on span "SUBMIT" at bounding box center [490, 253] width 14 height 4
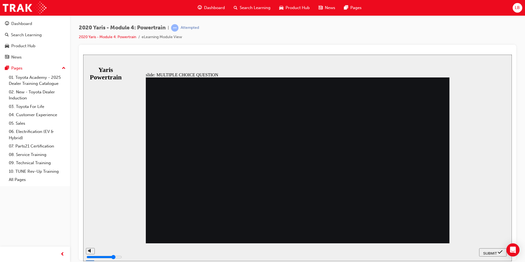
radio input "true"
click at [494, 251] on span "SUBMIT" at bounding box center [490, 253] width 14 height 4
radio input "true"
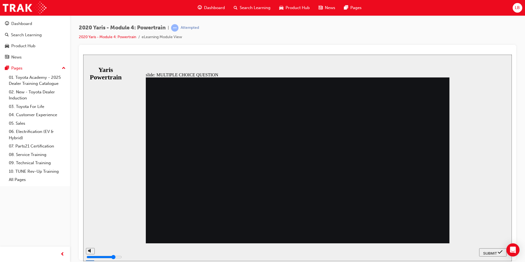
click at [494, 251] on span "SUBMIT" at bounding box center [490, 253] width 14 height 4
radio input "true"
click at [494, 252] on span "SUBMIT" at bounding box center [490, 253] width 14 height 4
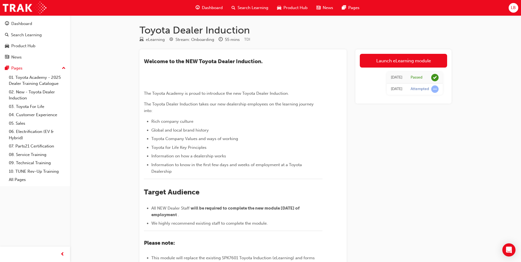
click at [247, 10] on span "Search Learning" at bounding box center [253, 8] width 31 height 6
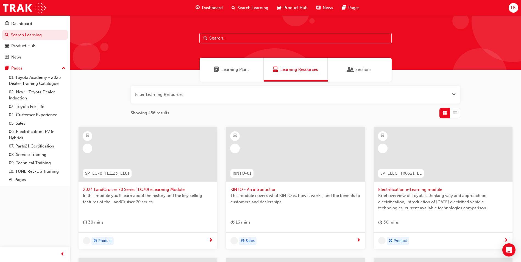
click at [228, 41] on input "text" at bounding box center [295, 38] width 192 height 10
type input "yaris"
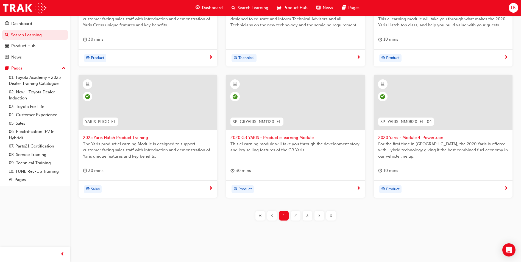
scroll to position [186, 0]
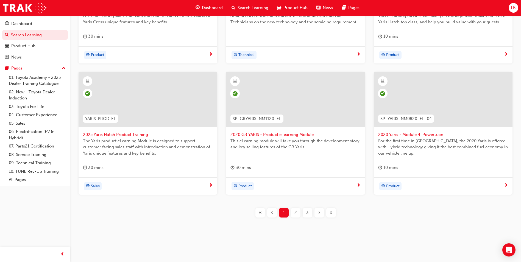
click at [332, 212] on span "»" at bounding box center [331, 213] width 3 height 6
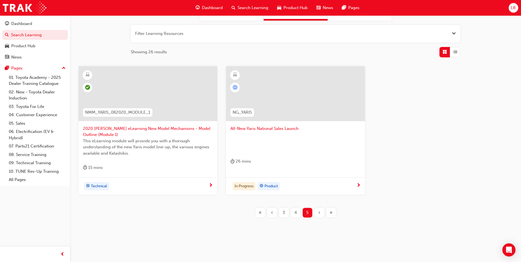
click at [298, 214] on div "4" at bounding box center [296, 213] width 10 height 10
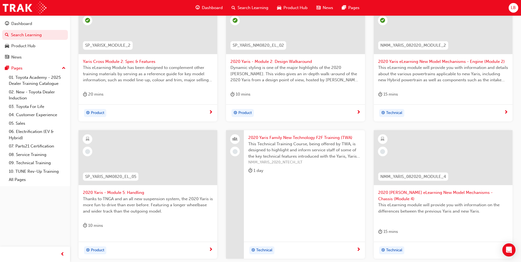
scroll to position [143, 0]
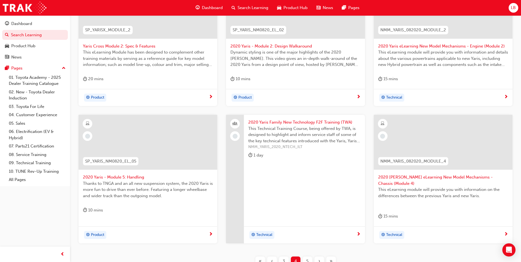
click at [417, 178] on span "2020 [PERSON_NAME] eLearning New Model Mechanisms - Chassis (Module 4)" at bounding box center [443, 180] width 130 height 12
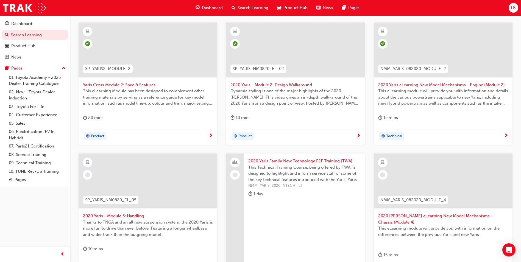
scroll to position [186, 0]
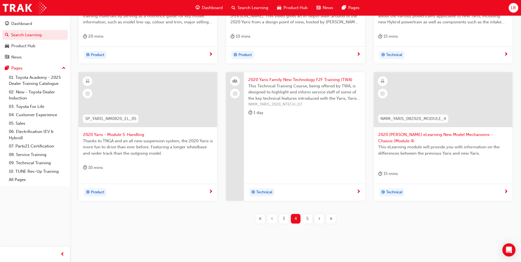
click at [134, 134] on span "2020 Yaris - Module 5: Handling" at bounding box center [148, 135] width 130 height 6
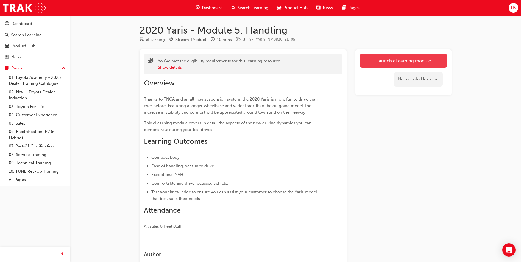
click at [389, 62] on link "Launch eLearning module" at bounding box center [403, 61] width 87 height 14
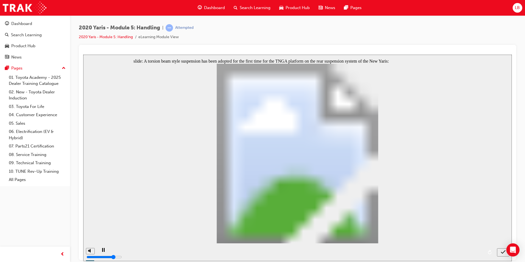
radio input "true"
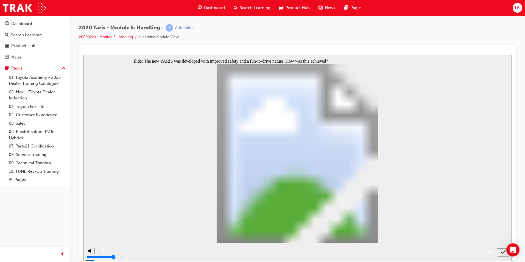
radio input "false"
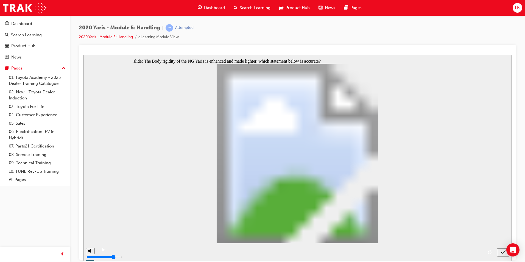
radio input "true"
